Goal: Check status: Check status

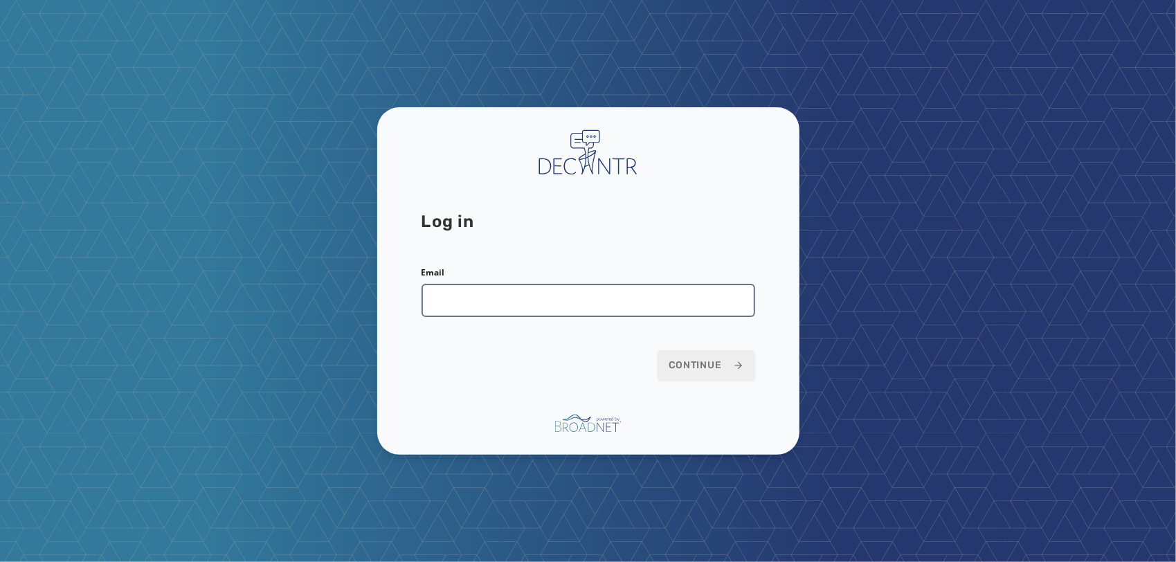
click at [577, 304] on input "Email" at bounding box center [589, 300] width 334 height 33
type input "**********"
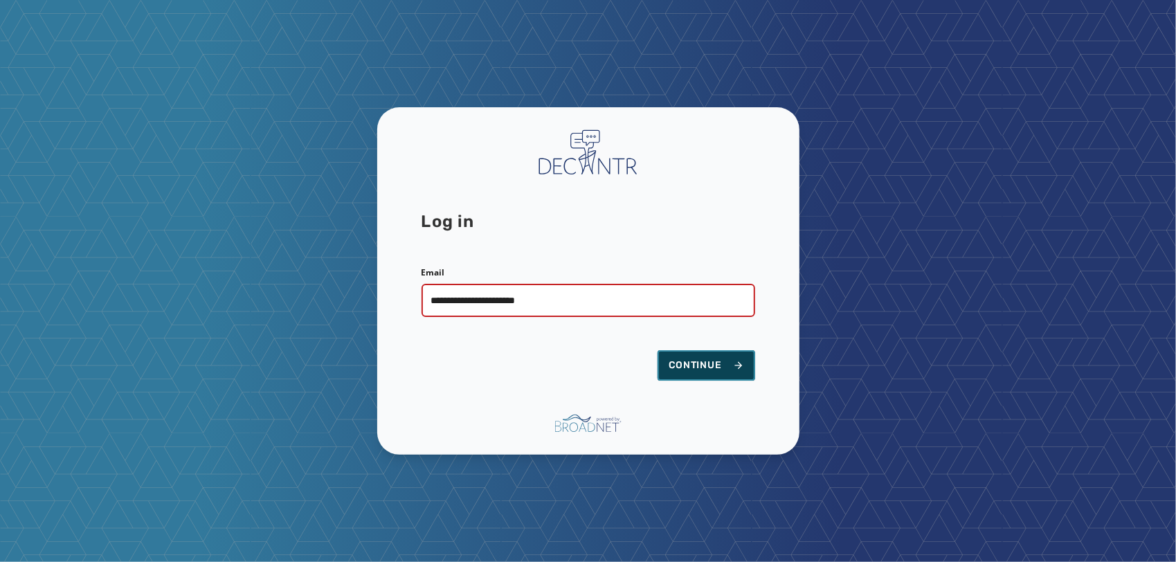
click at [688, 366] on span "Continue" at bounding box center [706, 366] width 75 height 14
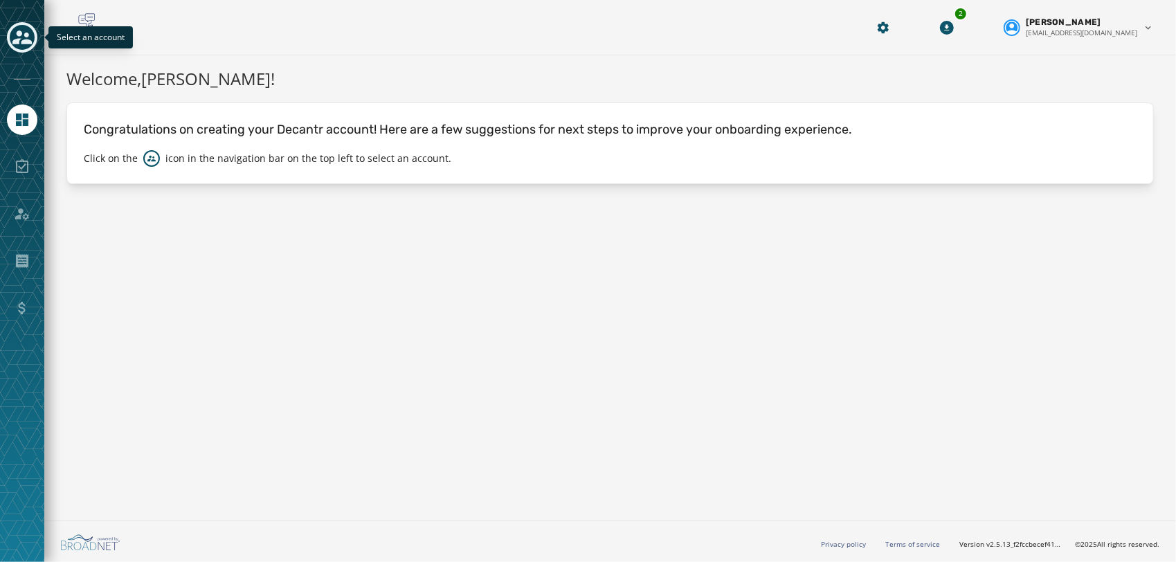
click at [27, 43] on icon "Toggle account select drawer" at bounding box center [21, 37] width 19 height 14
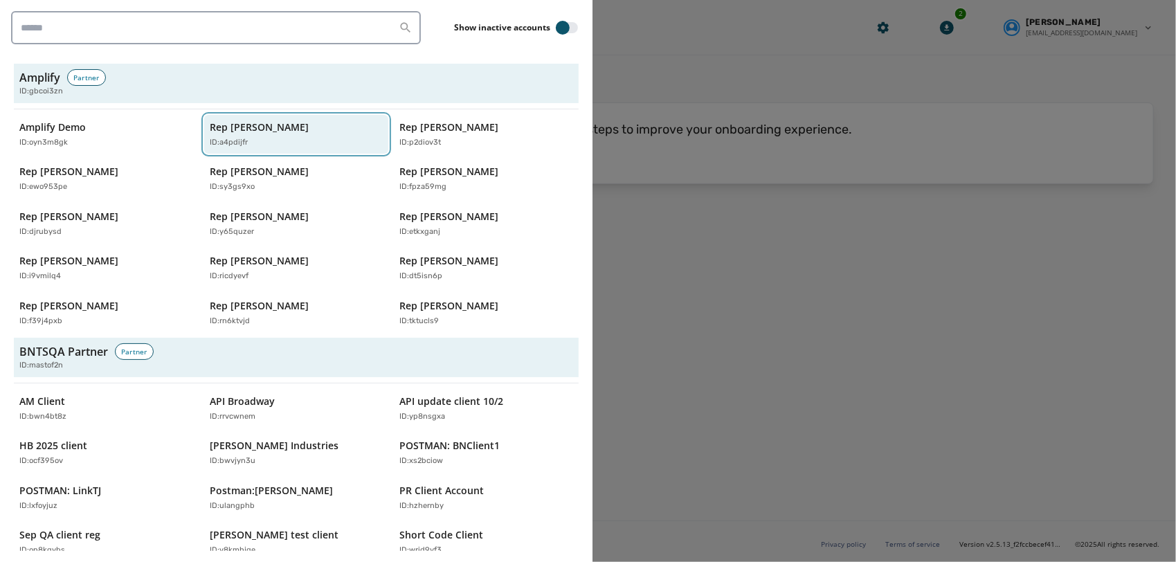
click at [309, 120] on p "Rep Abraham Hamadeh" at bounding box center [259, 127] width 99 height 14
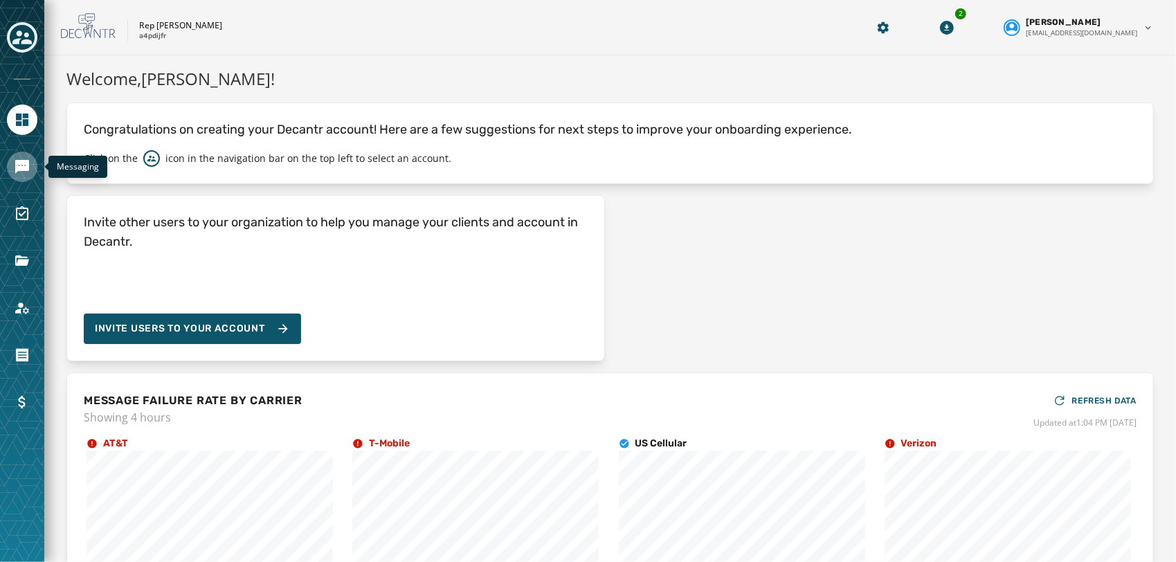
click at [15, 159] on icon "Navigate to Messaging" at bounding box center [22, 167] width 17 height 17
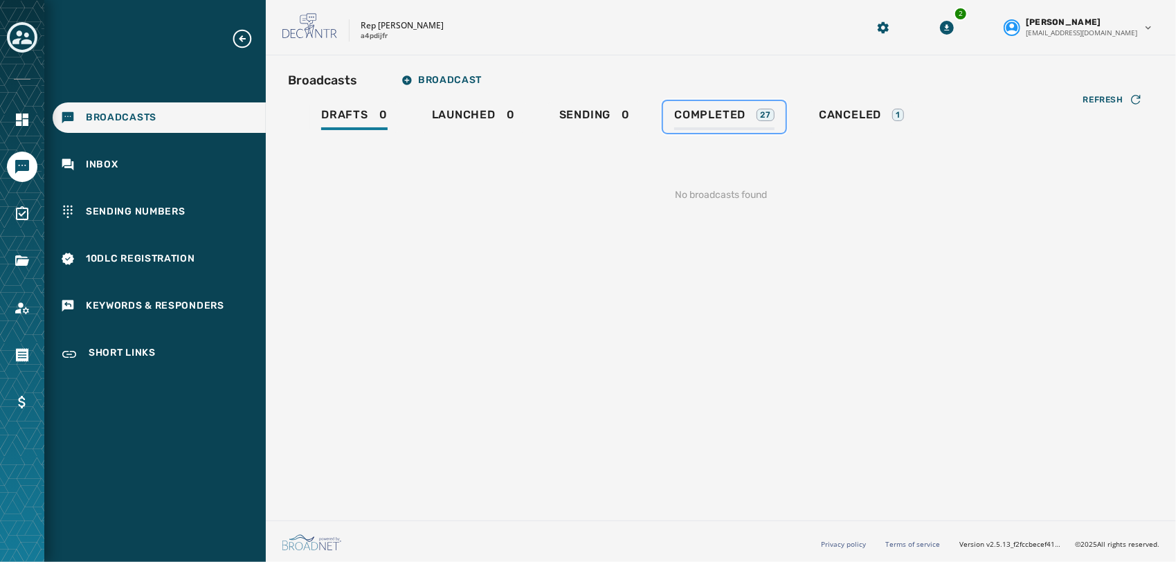
click at [706, 123] on div "Completed 27" at bounding box center [724, 119] width 100 height 22
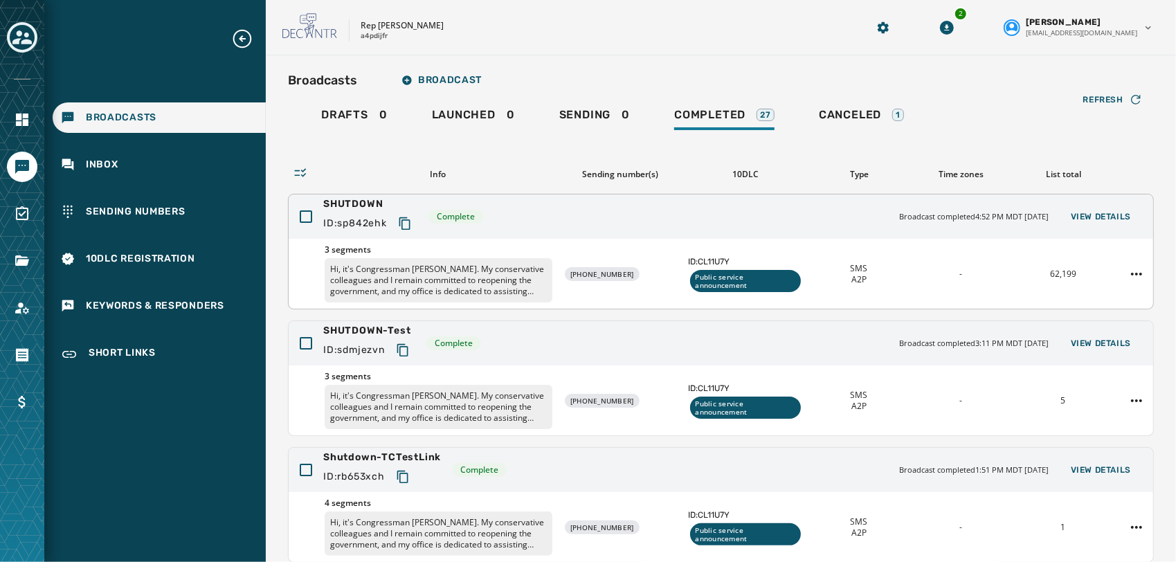
click at [618, 203] on div "SHUTDOWN ID: sp842ehk Complete Broadcast completed 4:52 PM MDT October 6, 2025 …" at bounding box center [721, 217] width 865 height 44
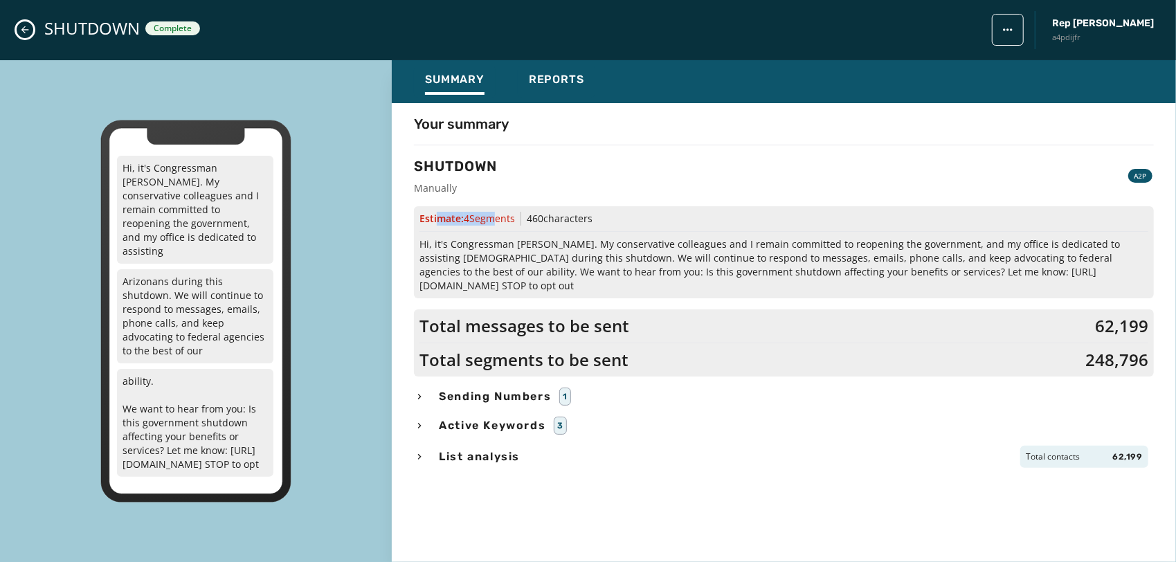
drag, startPoint x: 440, startPoint y: 219, endPoint x: 494, endPoint y: 223, distance: 54.2
click at [494, 223] on span "Estimate: 4 Segment s" at bounding box center [468, 219] width 96 height 14
click at [494, 223] on span "4 Segment s" at bounding box center [489, 218] width 51 height 13
click at [547, 206] on div "Estimate: 4 Segment s 460 characters Hi, it's Congressman Abe Hamadeh. My conse…" at bounding box center [784, 252] width 740 height 92
click at [565, 77] on span "Reports" at bounding box center [556, 80] width 55 height 14
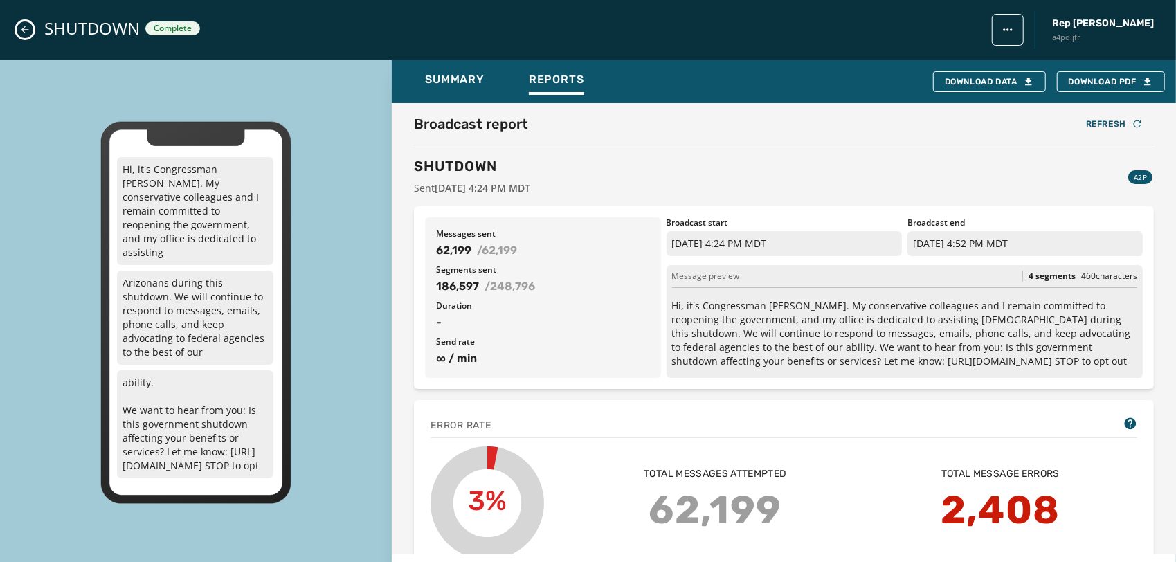
click at [1038, 282] on div "Message preview 4 segments 460 characters Hi, it's Congressman Abe Hamadeh. My …" at bounding box center [905, 321] width 476 height 113
click at [19, 30] on button "Close admin drawer" at bounding box center [25, 29] width 17 height 17
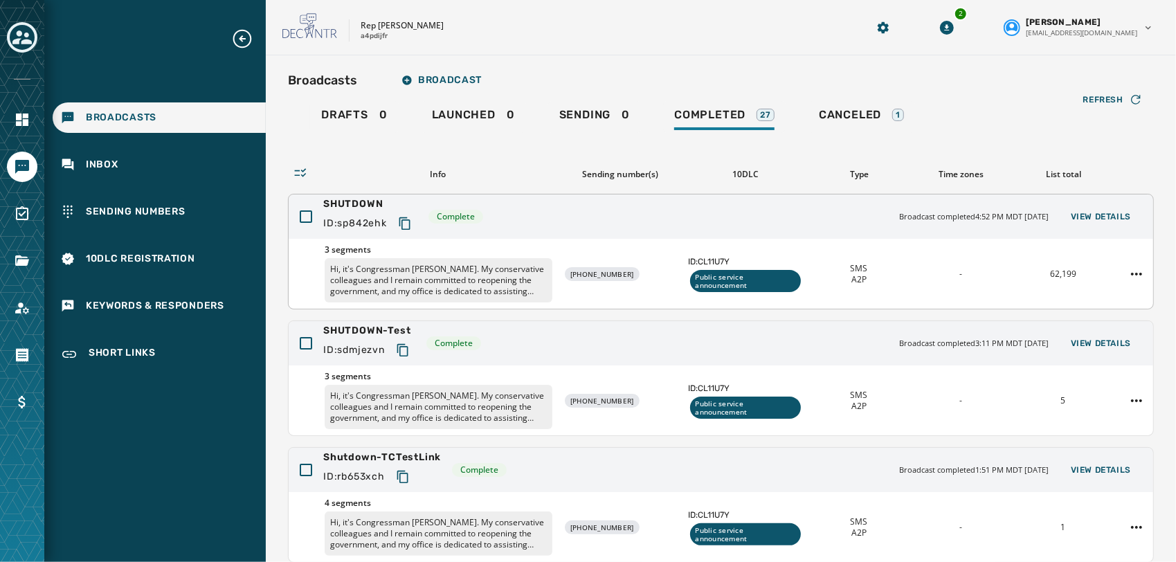
click at [376, 223] on span "ID: sp842ehk" at bounding box center [355, 224] width 64 height 14
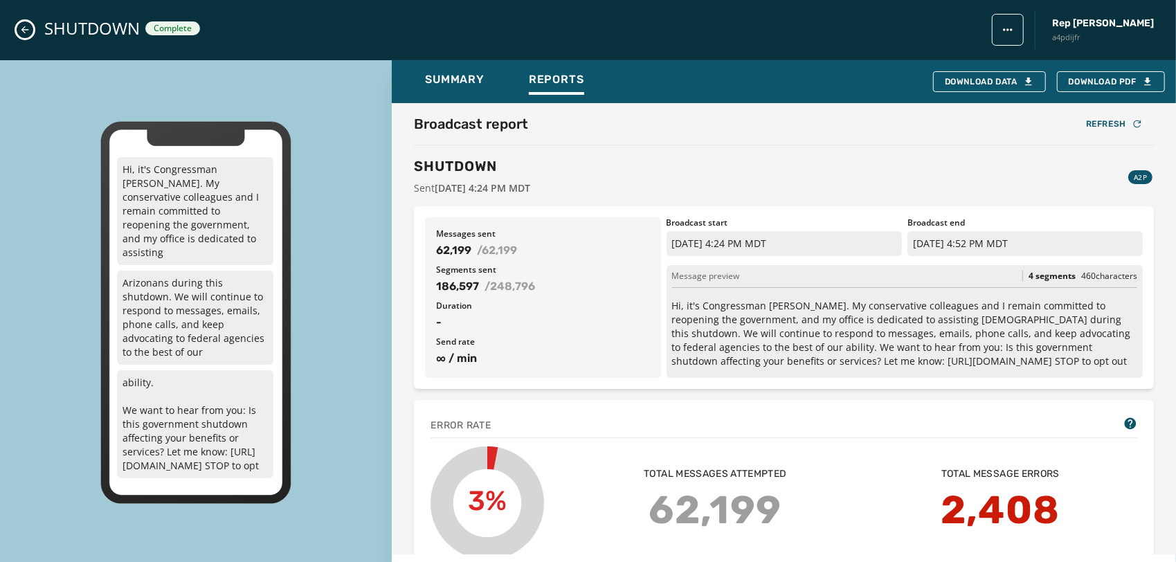
click at [15, 32] on div "SHUTDOWN Complete Rep Abraham Hamadeh a4pdijfr" at bounding box center [588, 30] width 1176 height 60
click at [23, 33] on icon "Close admin drawer" at bounding box center [24, 29] width 11 height 11
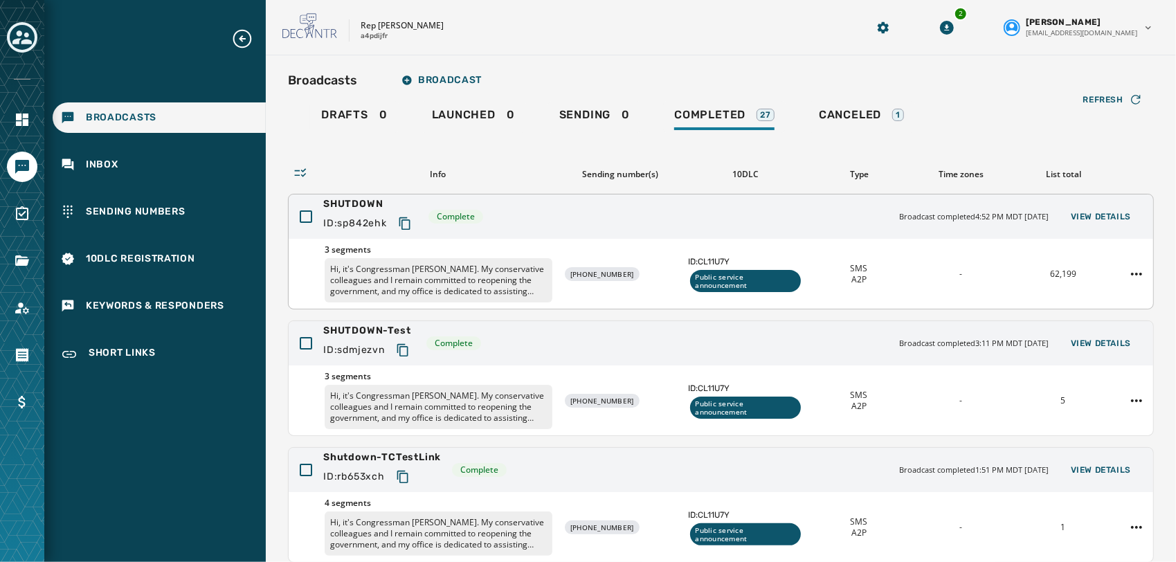
click at [404, 225] on icon "Copy text to clipboard" at bounding box center [404, 223] width 11 height 12
